Goal: Information Seeking & Learning: Learn about a topic

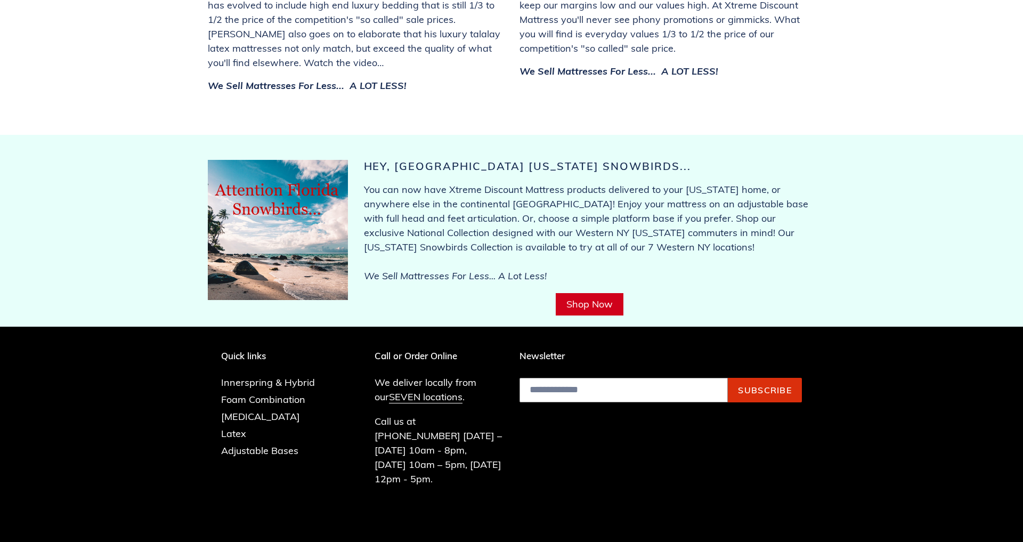
scroll to position [4093, 0]
click at [423, 391] on link "SEVEN locations" at bounding box center [426, 397] width 74 height 13
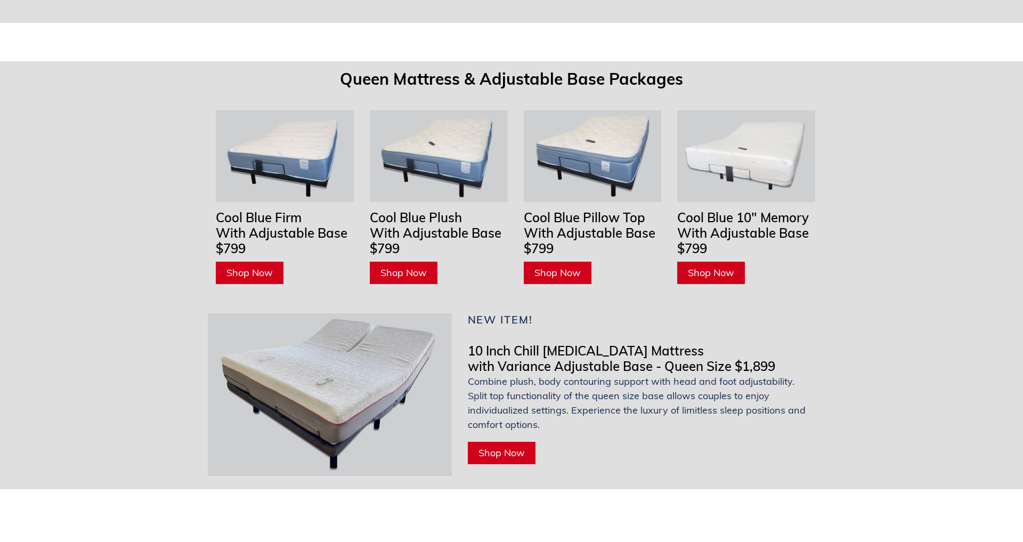
scroll to position [3272, 0]
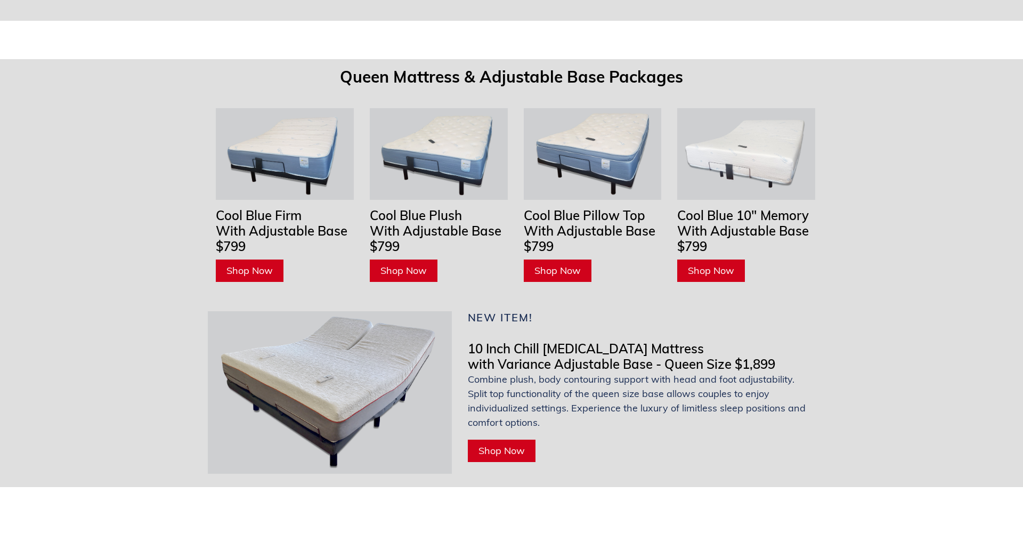
click at [509, 444] on span "Shop Now" at bounding box center [501, 450] width 46 height 12
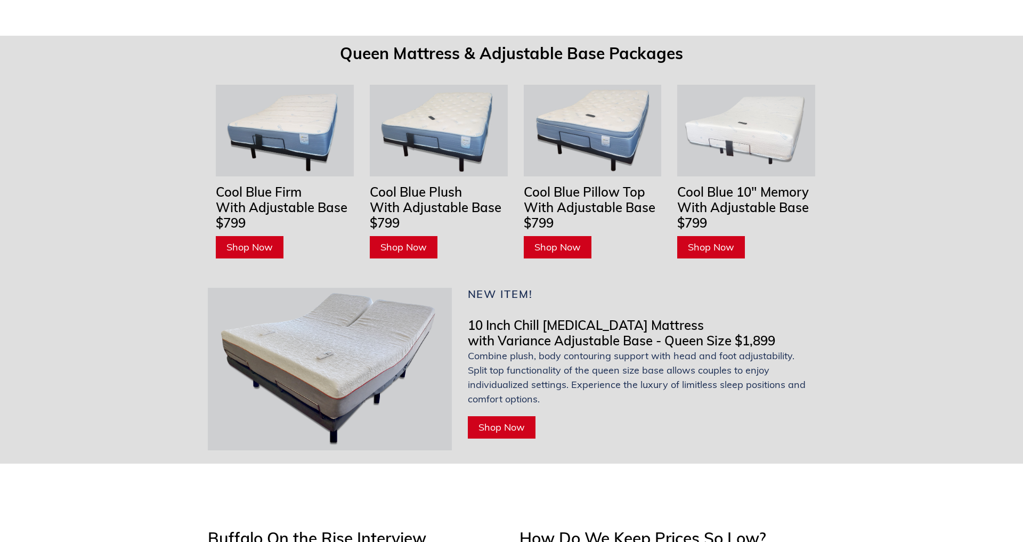
scroll to position [3297, 0]
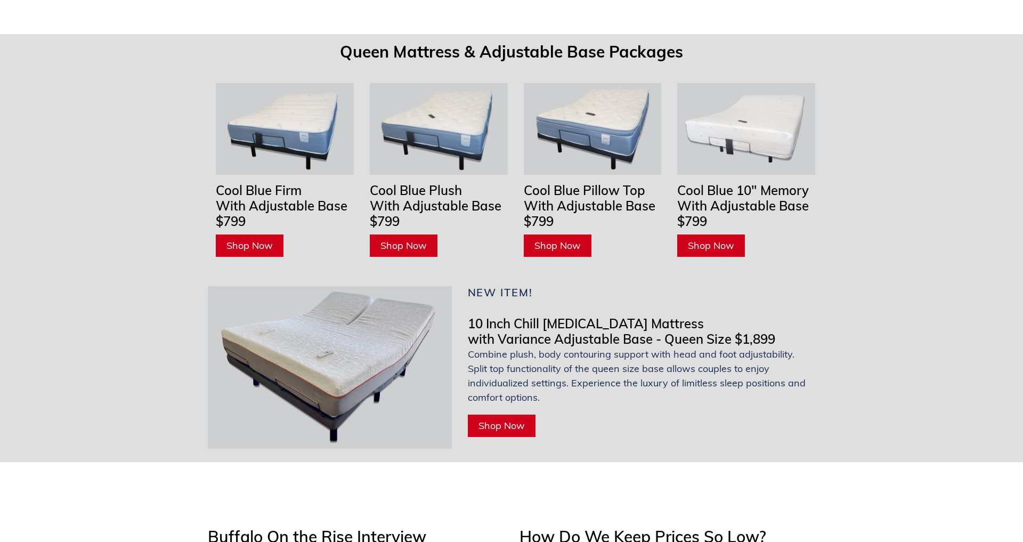
click at [502, 419] on span "Shop Now" at bounding box center [501, 425] width 46 height 12
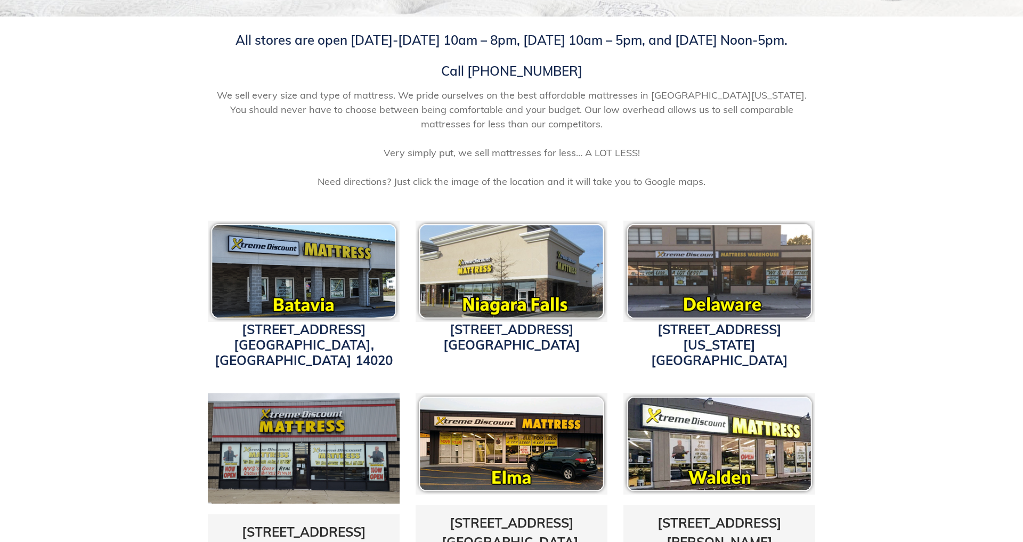
scroll to position [176, 0]
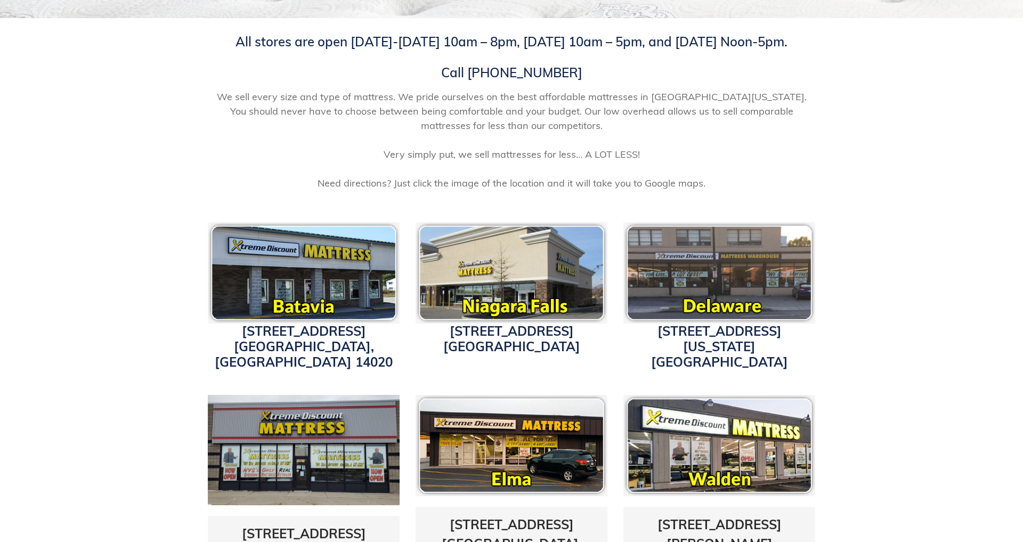
click at [739, 256] on img at bounding box center [719, 272] width 192 height 101
click at [692, 333] on link "3514 Delaware Ave. Buffalo, NY 14217" at bounding box center [719, 346] width 137 height 47
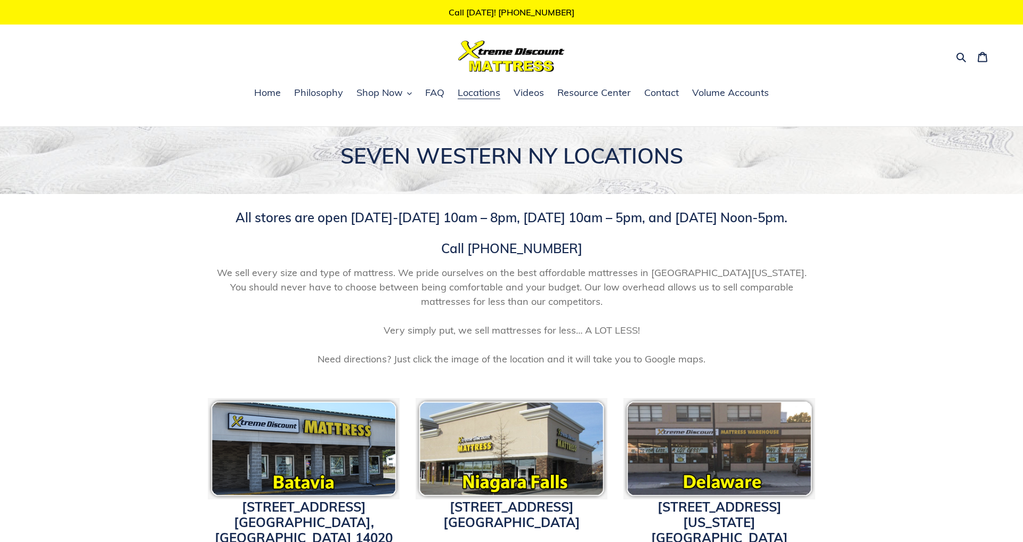
scroll to position [0, 0]
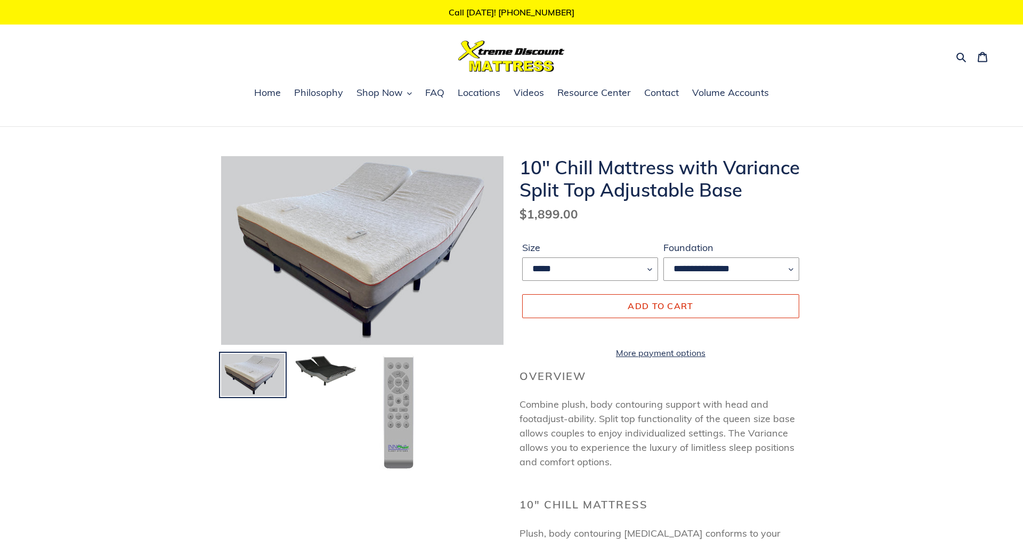
click at [405, 405] on img at bounding box center [398, 412] width 41 height 119
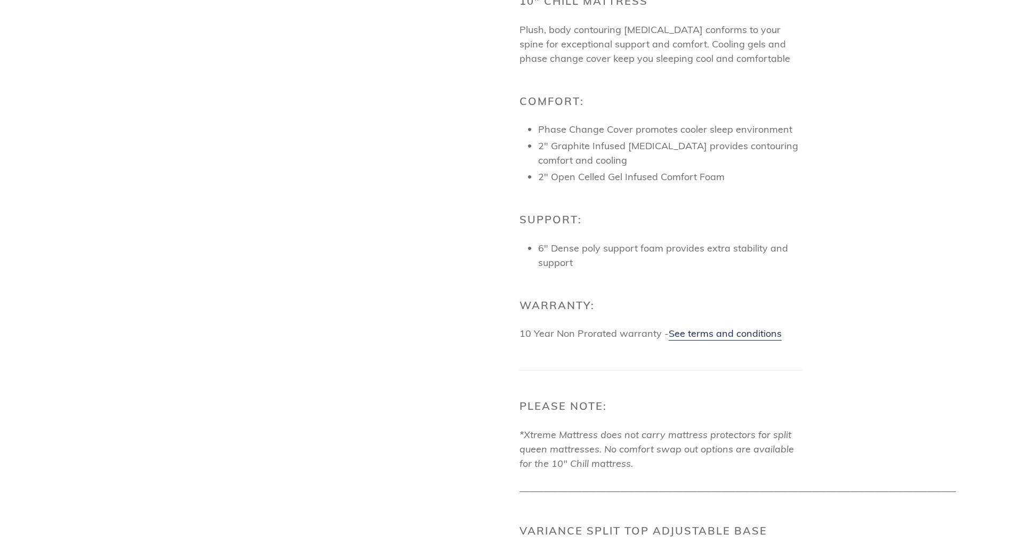
scroll to position [509, 0]
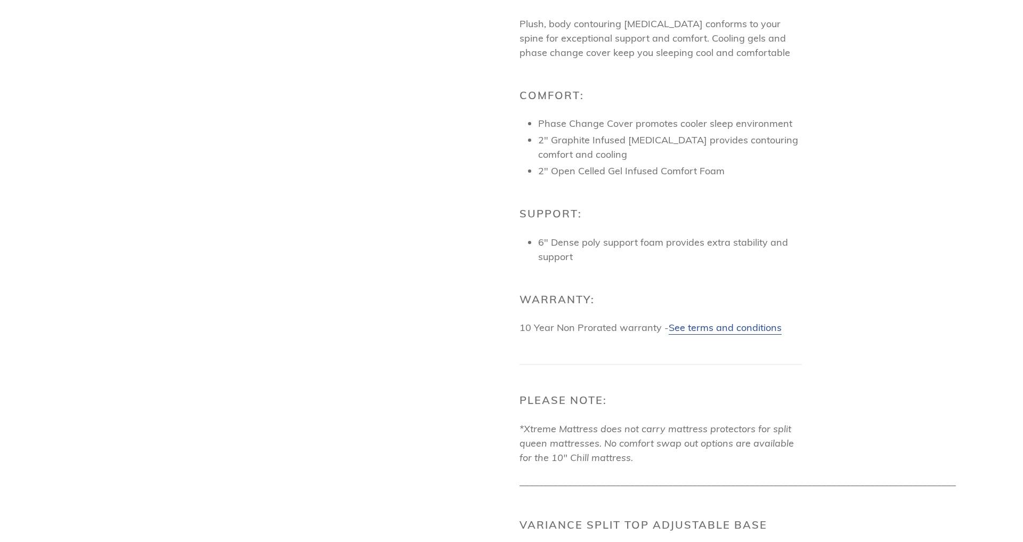
click at [734, 335] on link "See terms and conditions" at bounding box center [725, 327] width 113 height 13
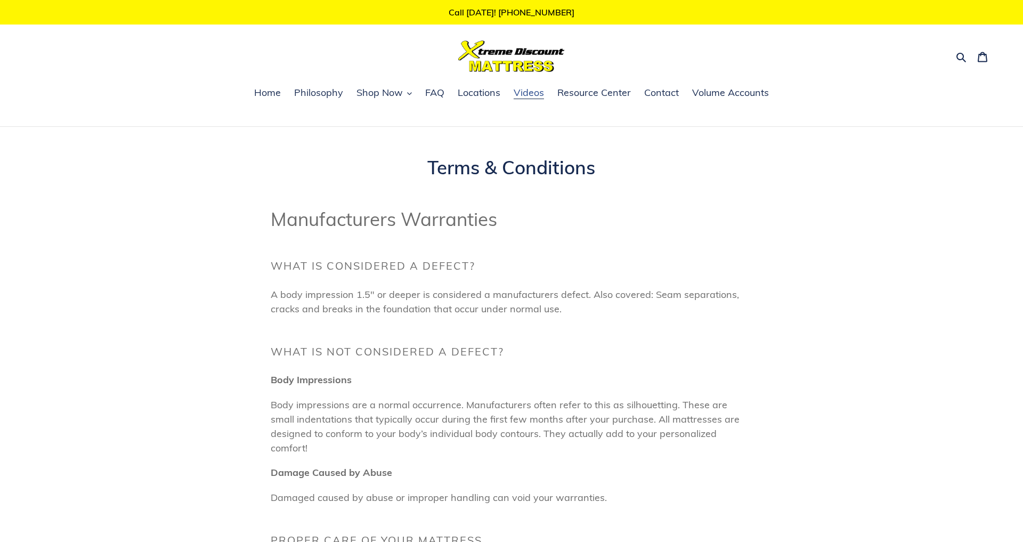
click at [530, 96] on span "Videos" at bounding box center [529, 92] width 30 height 13
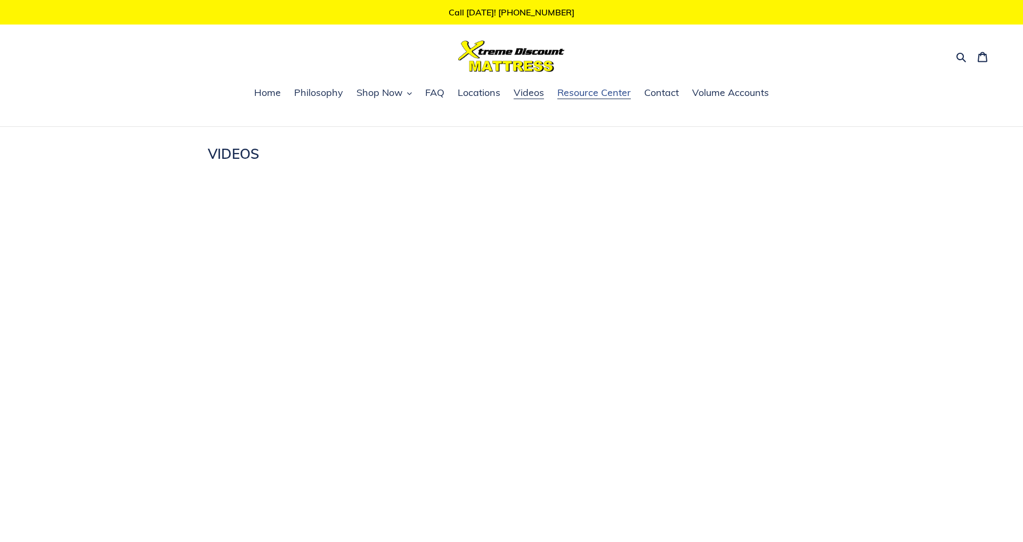
click at [578, 95] on span "Resource Center" at bounding box center [594, 92] width 74 height 13
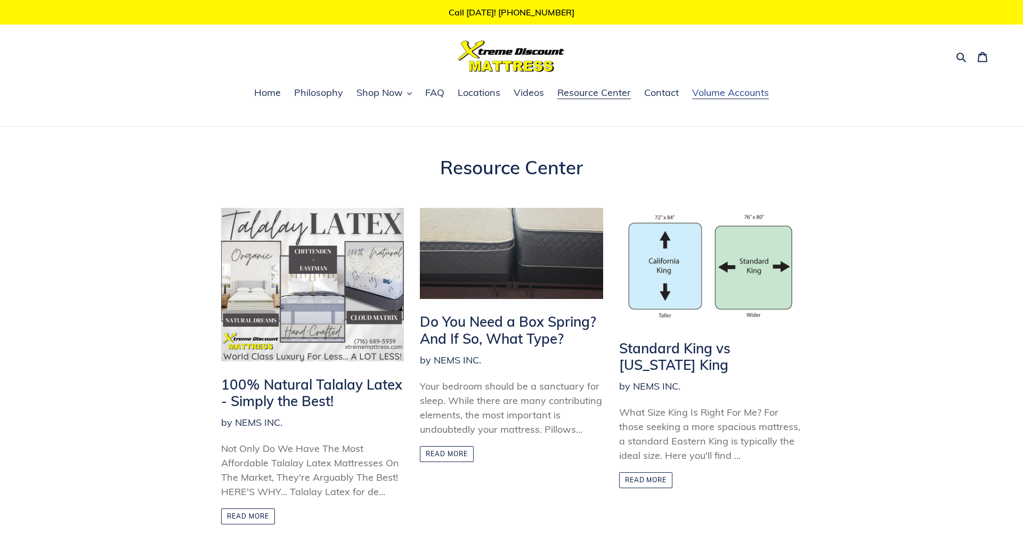
click at [726, 97] on span "Volume Accounts" at bounding box center [730, 92] width 77 height 13
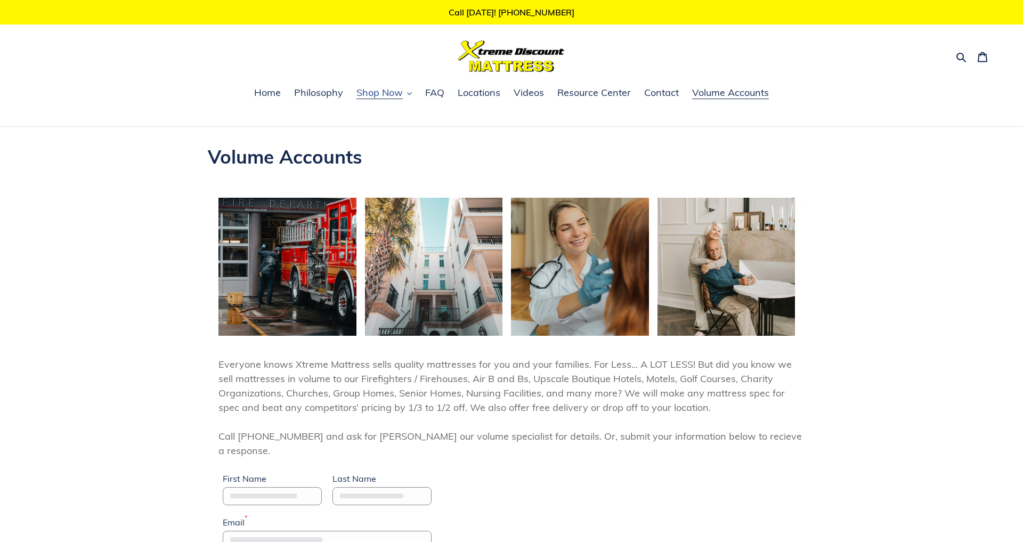
click at [387, 97] on span "Shop Now" at bounding box center [379, 92] width 46 height 13
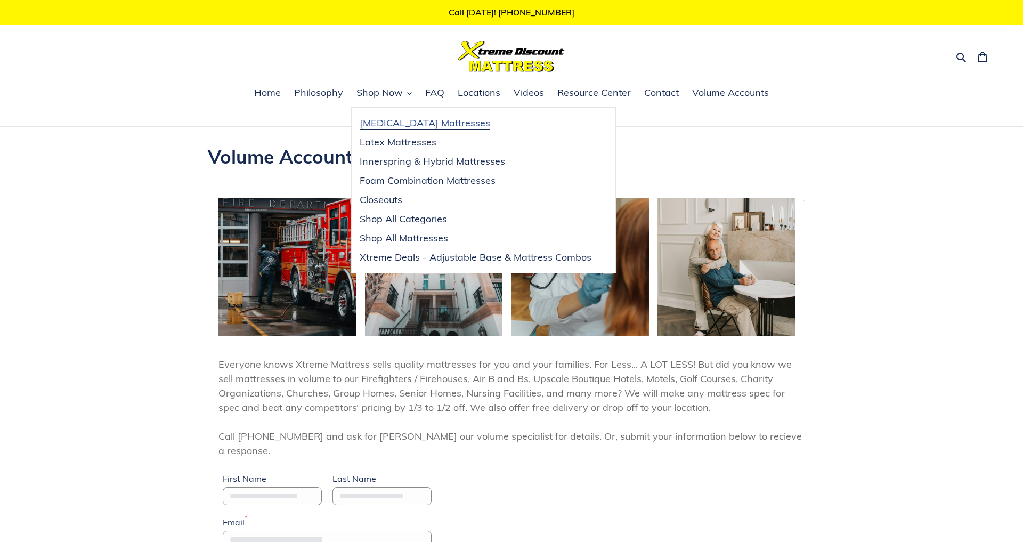
click at [396, 121] on span "[MEDICAL_DATA] Mattresses" at bounding box center [425, 123] width 131 height 13
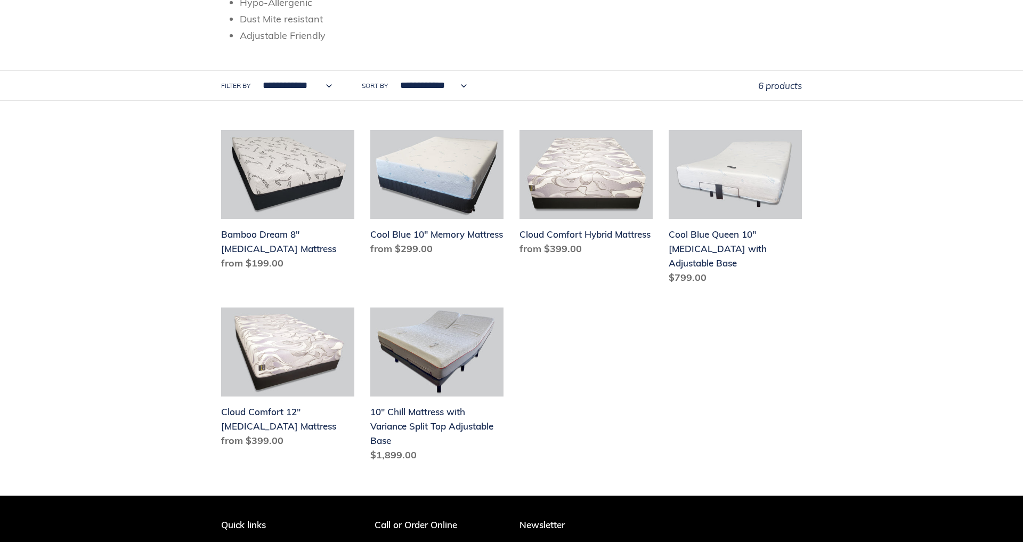
scroll to position [309, 0]
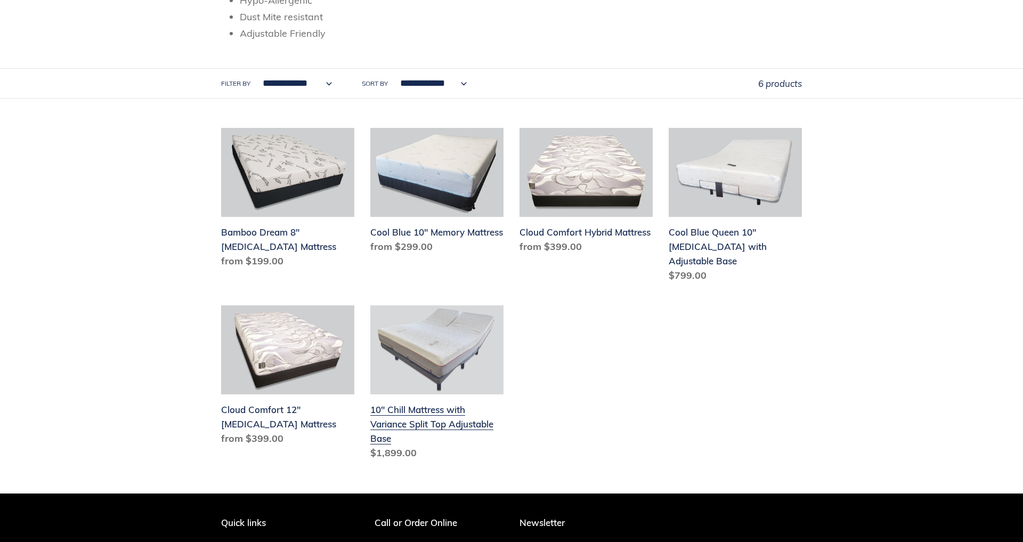
click at [428, 421] on link "10" Chill Mattress with Variance Split Top Adjustable Base" at bounding box center [436, 384] width 133 height 159
click at [474, 338] on link "10" Chill Mattress with Variance Split Top Adjustable Base" at bounding box center [436, 384] width 133 height 159
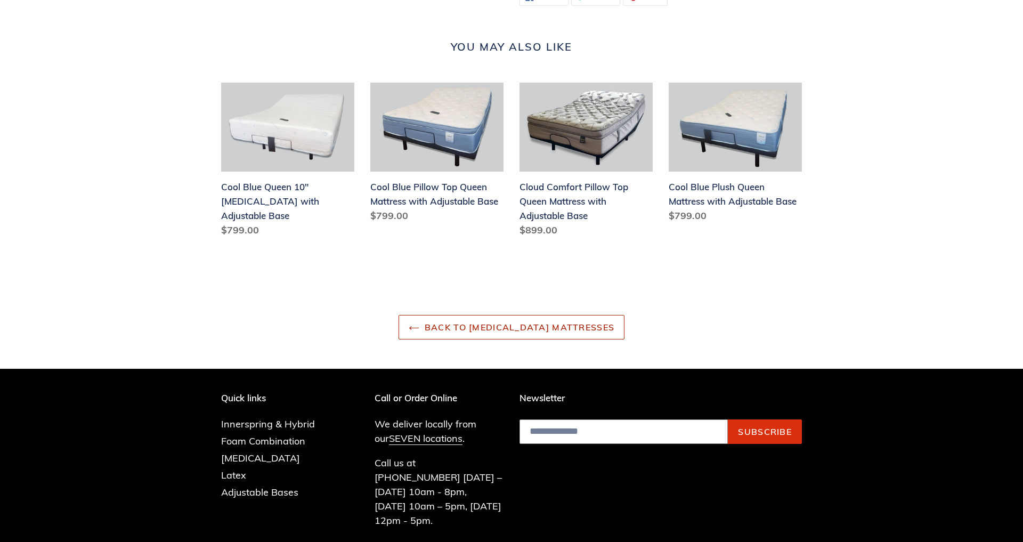
scroll to position [1763, 0]
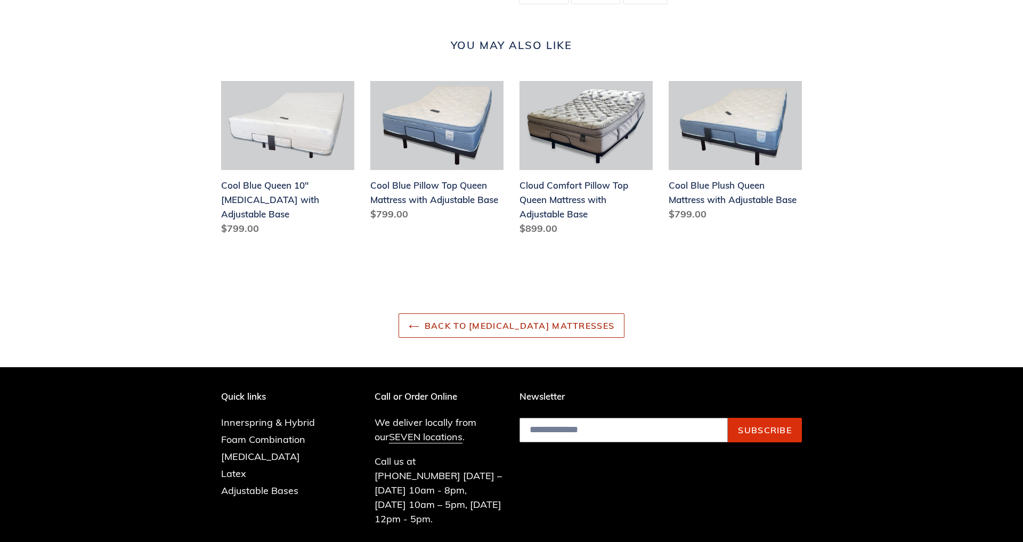
click at [481, 337] on link "Back to Memory Foam Mattresses" at bounding box center [511, 325] width 226 height 25
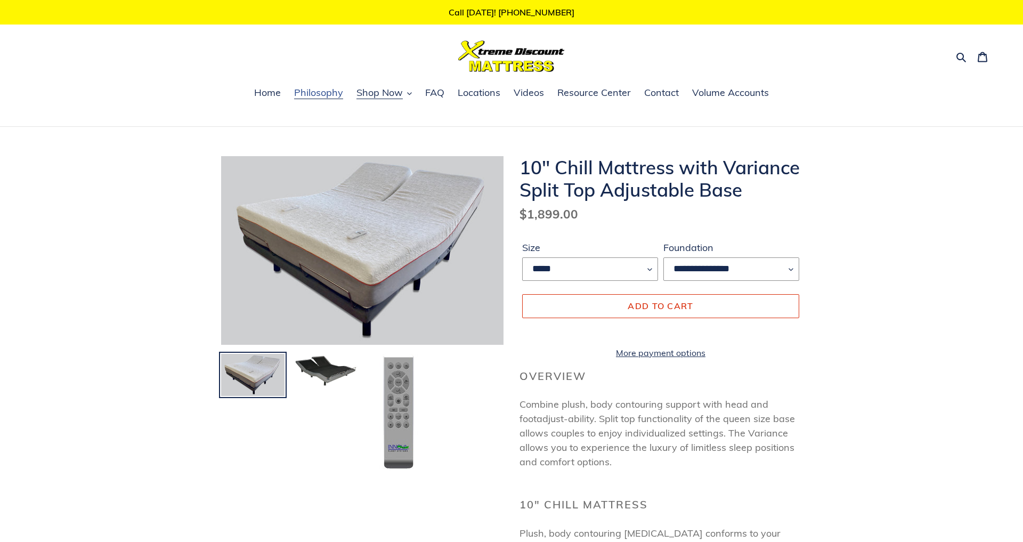
click at [320, 96] on span "Philosophy" at bounding box center [318, 92] width 49 height 13
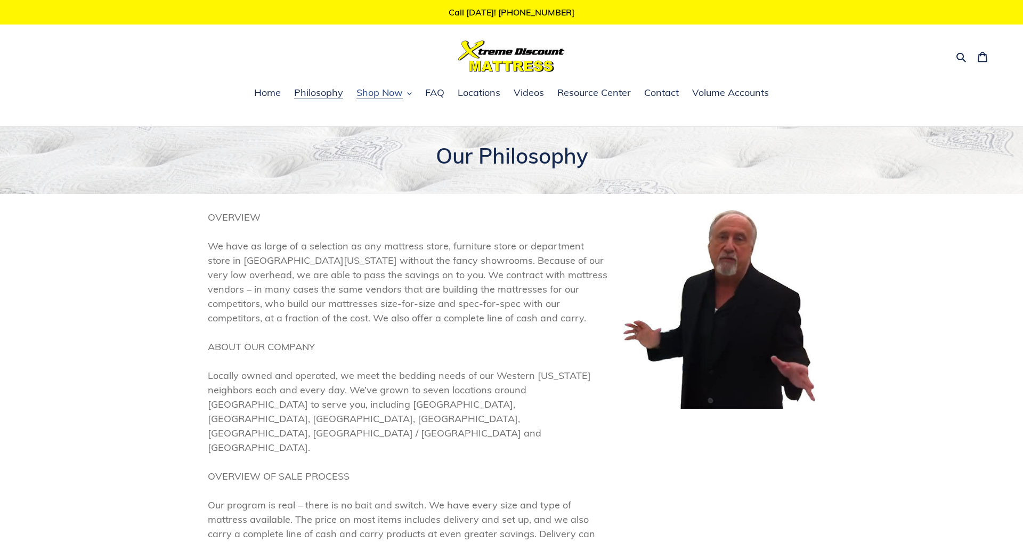
click at [367, 92] on span "Shop Now" at bounding box center [379, 92] width 46 height 13
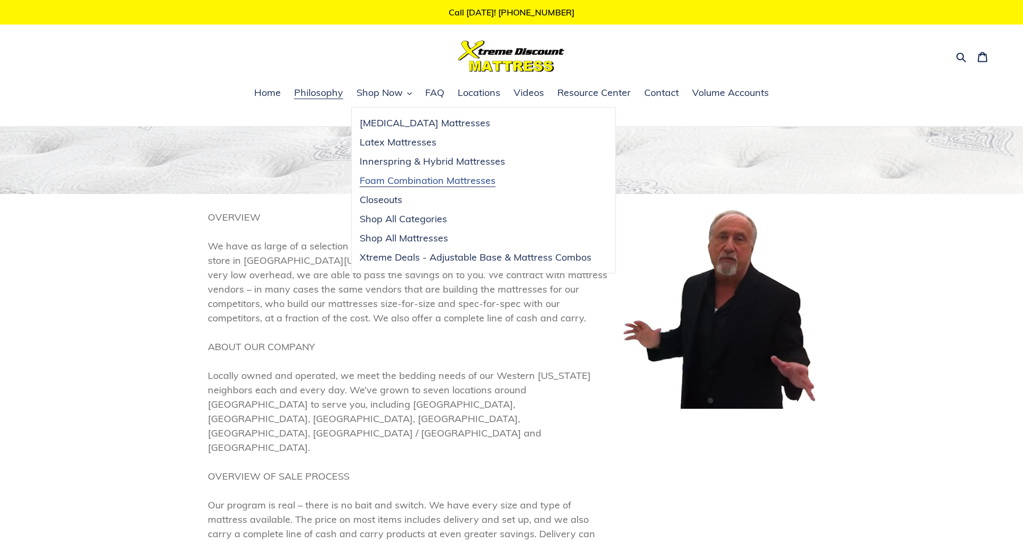
click at [410, 180] on span "Foam Combination Mattresses" at bounding box center [428, 180] width 136 height 13
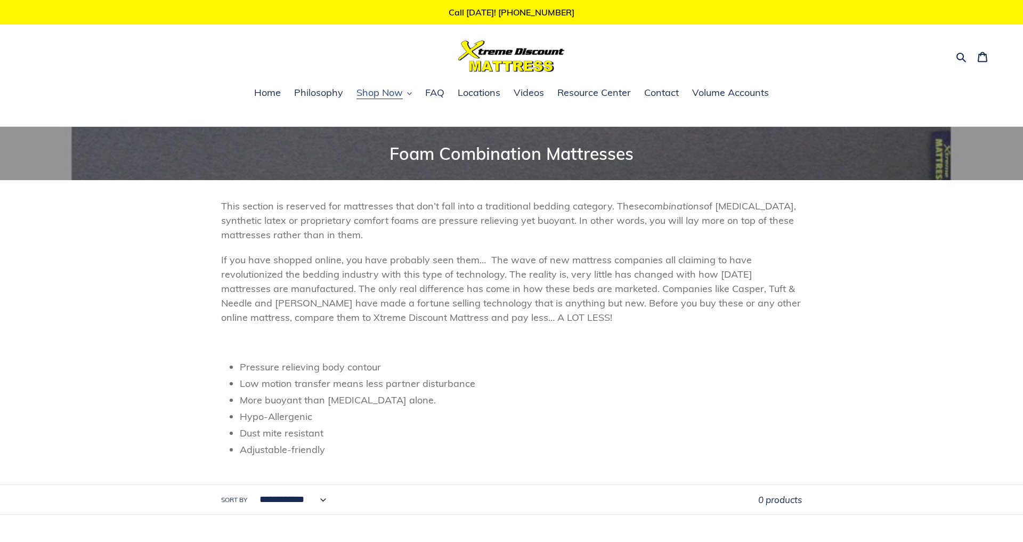
click at [394, 98] on span "Shop Now" at bounding box center [379, 92] width 46 height 13
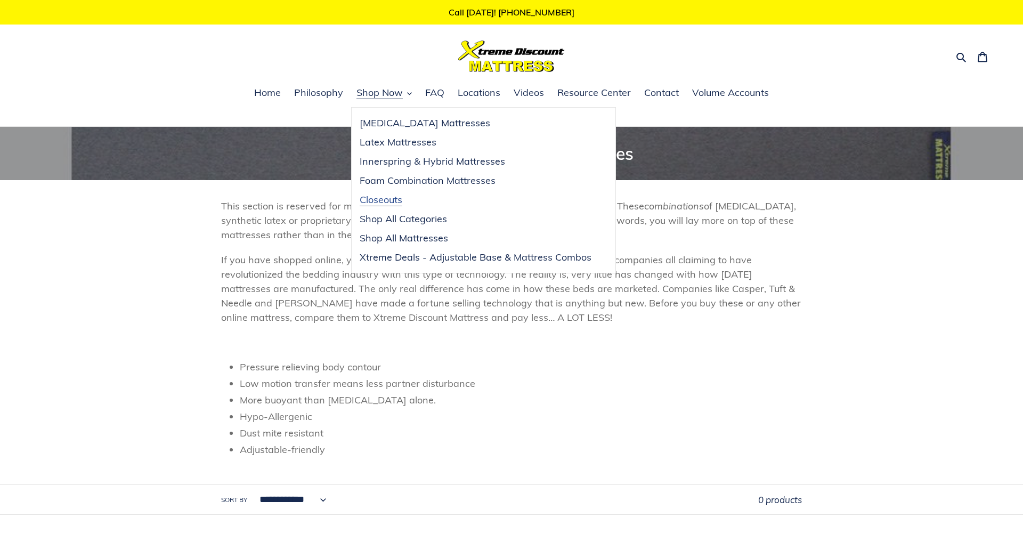
click at [386, 198] on span "Closeouts" at bounding box center [381, 199] width 43 height 13
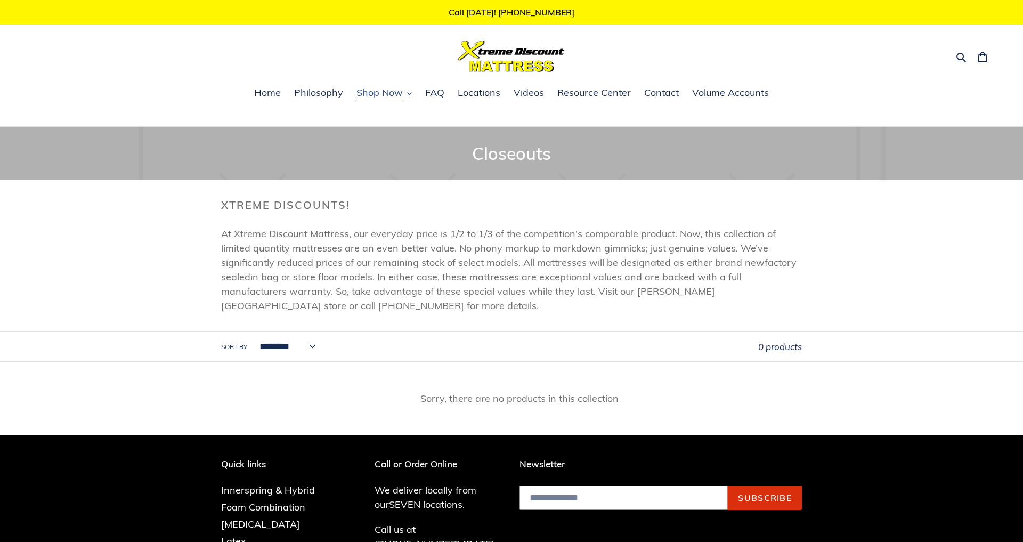
click at [397, 97] on span "Shop Now" at bounding box center [379, 92] width 46 height 13
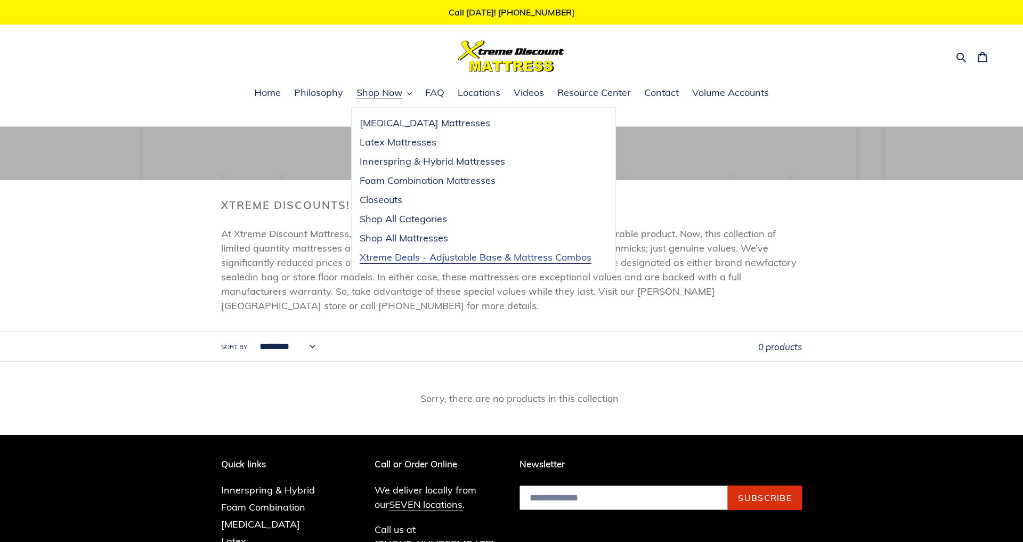
click at [446, 258] on span "Xtreme Deals - Adjustable Base & Mattress Combos" at bounding box center [476, 257] width 232 height 13
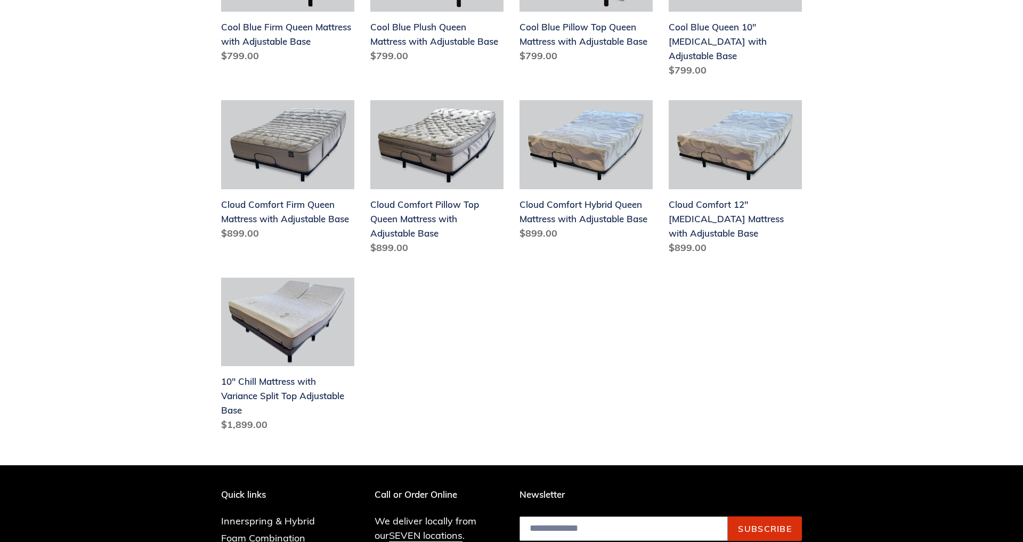
scroll to position [403, 0]
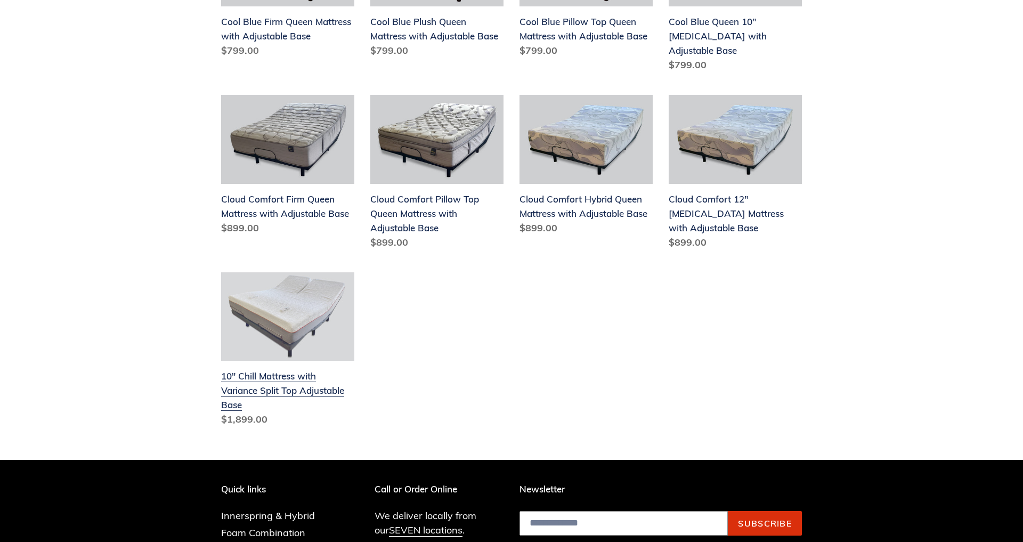
click at [252, 283] on link "10" Chill Mattress with Variance Split Top Adjustable Base" at bounding box center [287, 351] width 133 height 159
